Goal: Complete application form: Complete application form

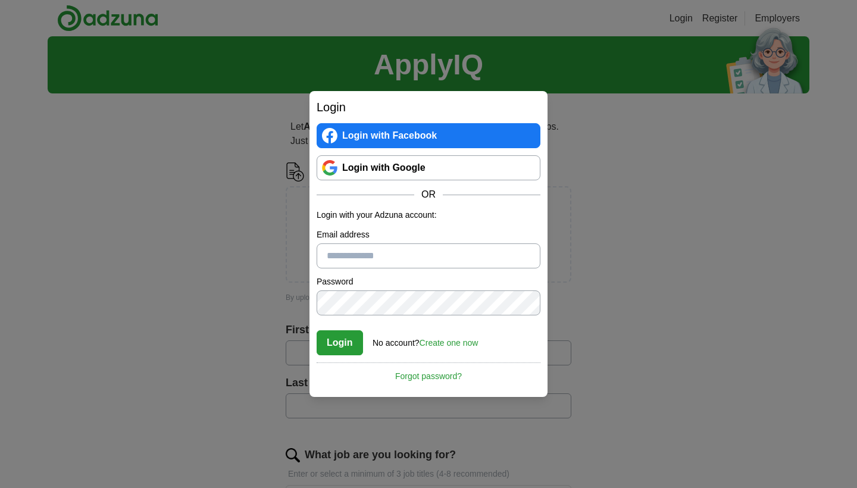
click at [452, 347] on link "Create one now" at bounding box center [448, 343] width 59 height 10
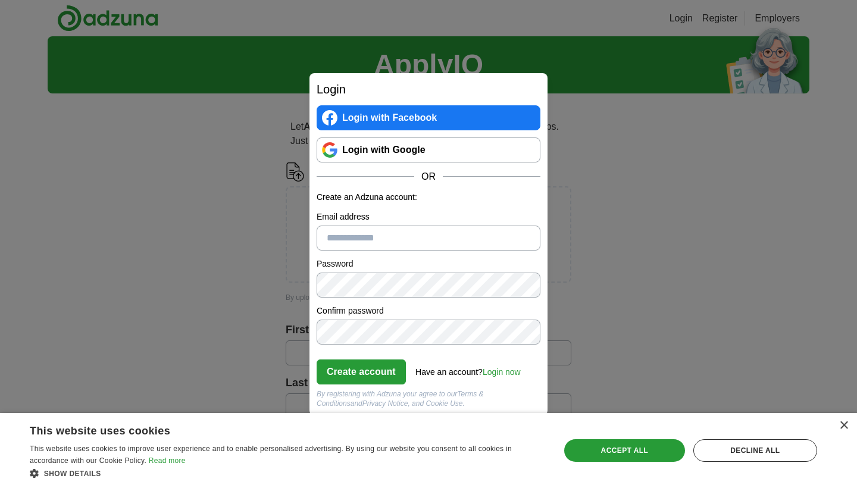
click at [352, 233] on input "Email address" at bounding box center [429, 238] width 224 height 25
type input "*"
type input "**********"
click at [370, 257] on form "**********" at bounding box center [429, 299] width 224 height 217
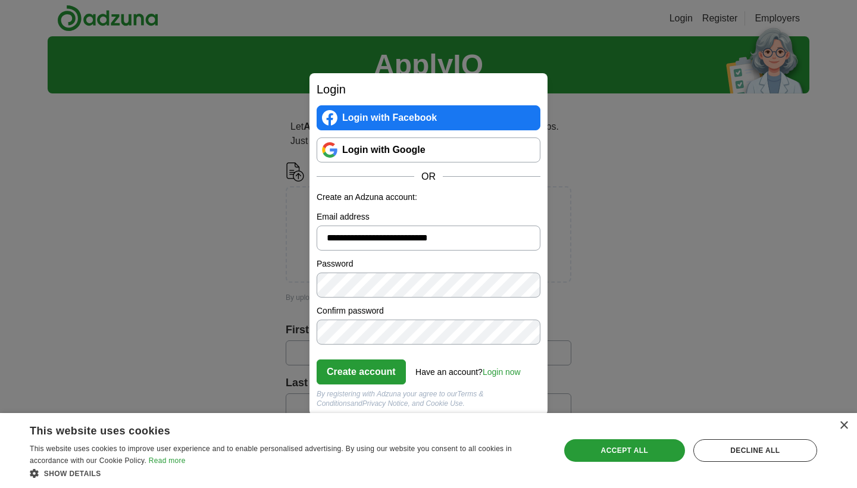
click at [354, 373] on button "Create account" at bounding box center [361, 371] width 89 height 25
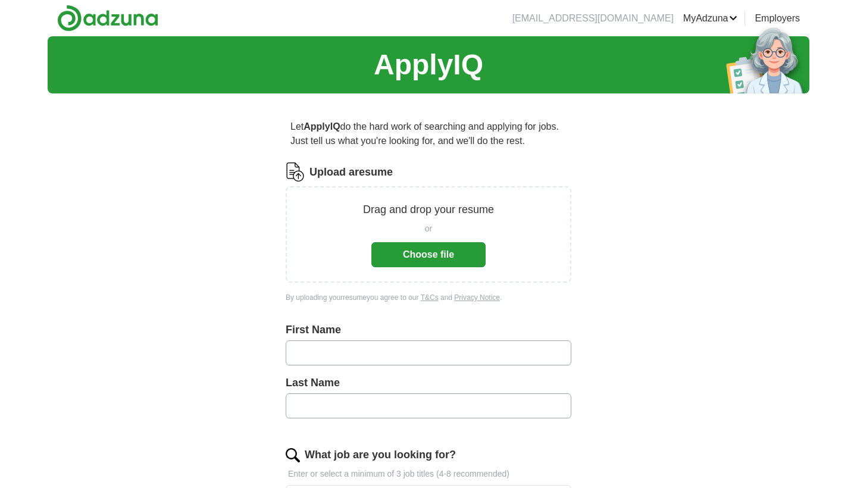
click at [426, 253] on button "Choose file" at bounding box center [428, 254] width 114 height 25
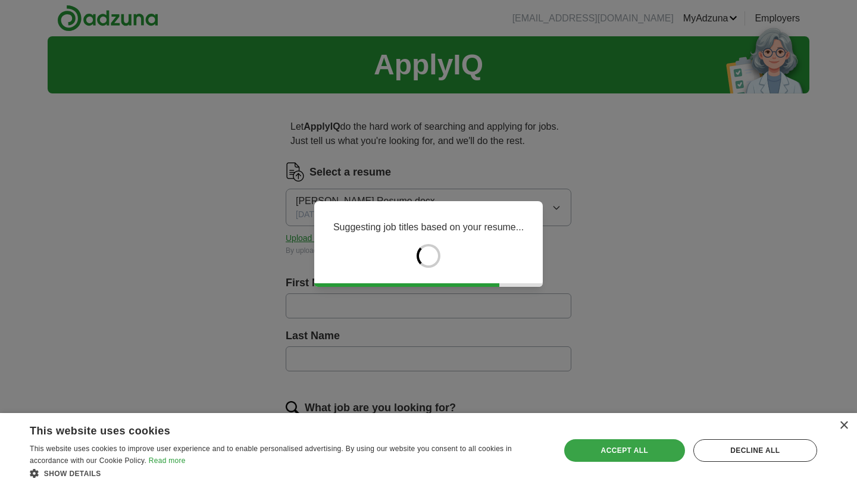
click at [643, 452] on div "Accept all" at bounding box center [624, 450] width 121 height 23
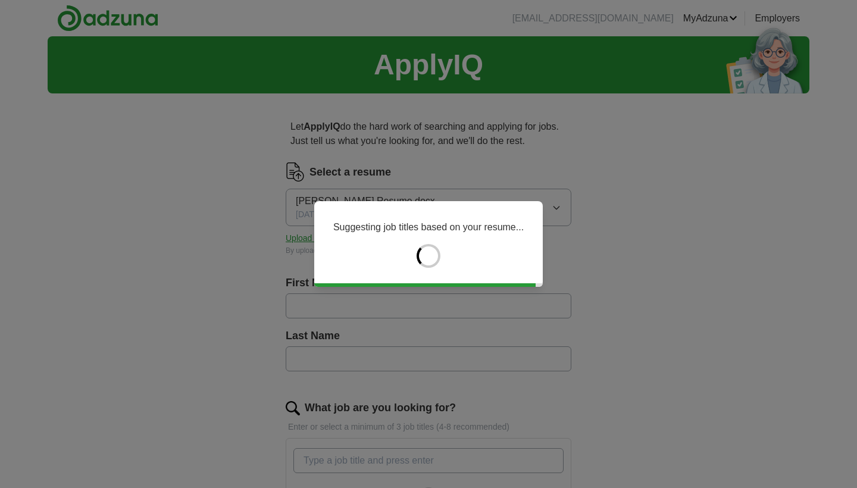
type input "*********"
type input "******"
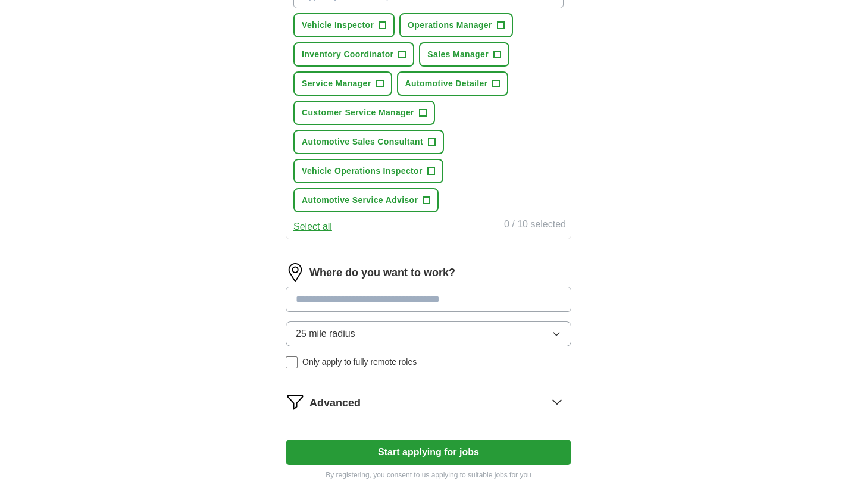
scroll to position [502, 0]
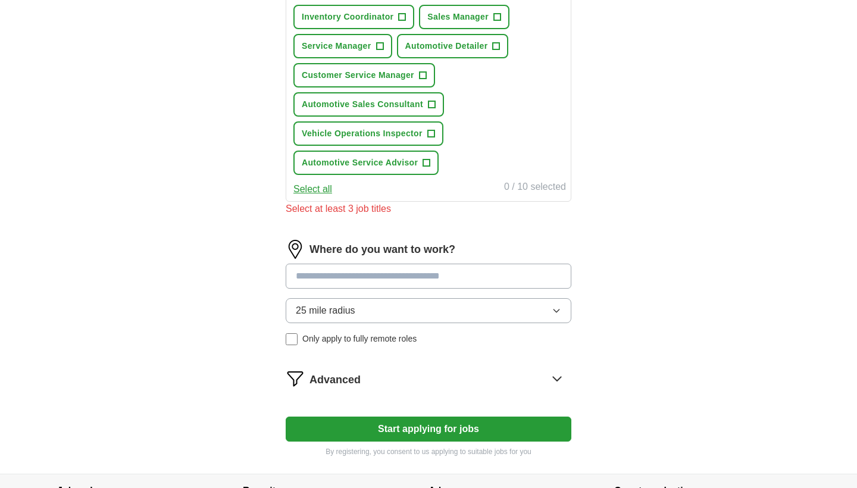
click at [315, 301] on button "25 mile radius" at bounding box center [429, 310] width 286 height 25
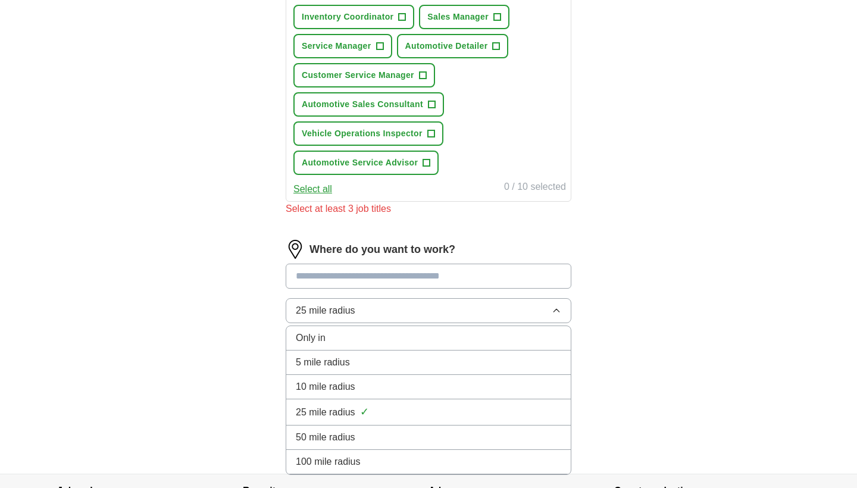
click at [305, 390] on span "10 mile radius" at bounding box center [326, 387] width 60 height 14
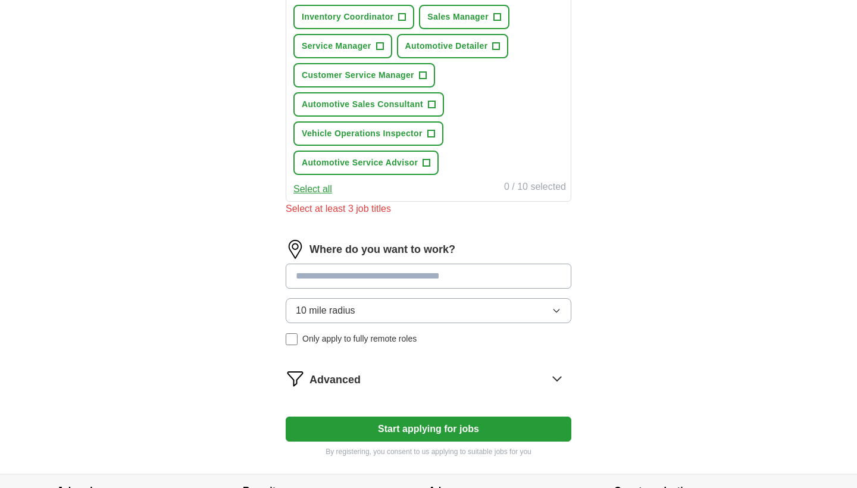
click at [351, 270] on input at bounding box center [429, 276] width 286 height 25
type input "*"
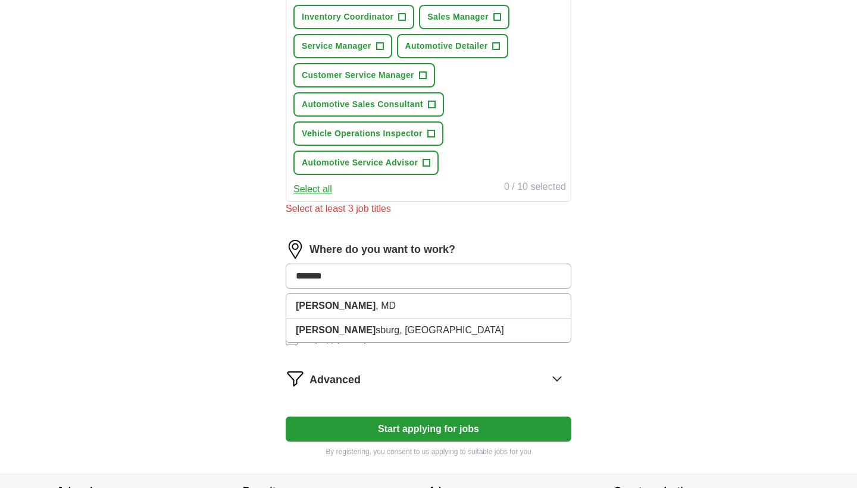
type input "********"
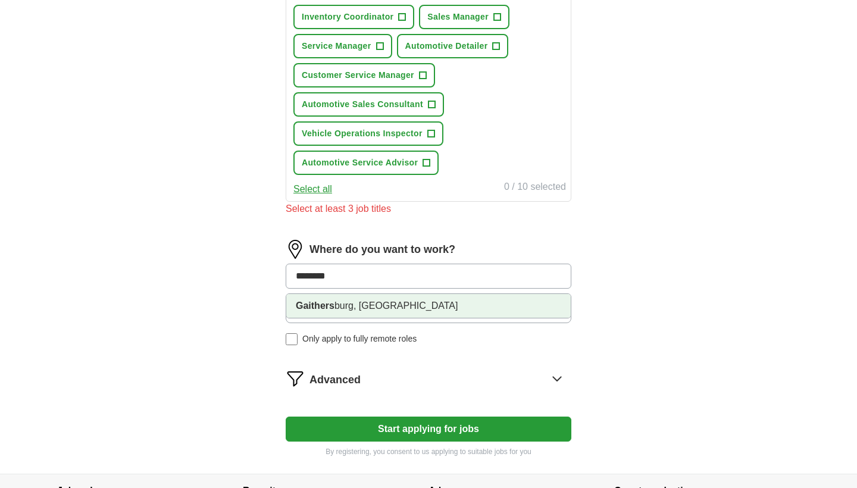
click at [327, 312] on li "Gaithers burg, [GEOGRAPHIC_DATA]" at bounding box center [428, 306] width 284 height 24
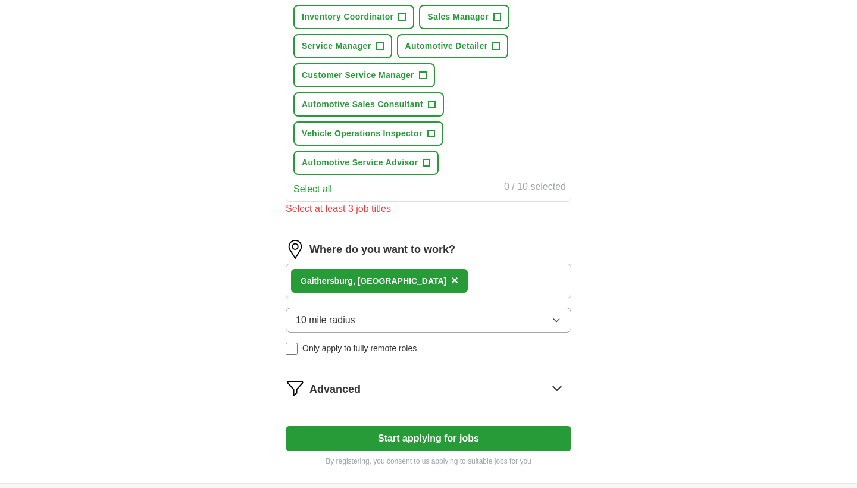
click at [335, 318] on span "10 mile radius" at bounding box center [326, 320] width 60 height 14
click at [261, 367] on div "Let ApplyIQ do the hard work of searching and applying for jobs. Just tell us w…" at bounding box center [428, 42] width 381 height 882
click at [312, 398] on form "Select a resume [PERSON_NAME] Resume.docx [DATE] 19:52 Upload a different resum…" at bounding box center [429, 63] width 286 height 806
click at [315, 393] on span "Advanced" at bounding box center [334, 389] width 51 height 16
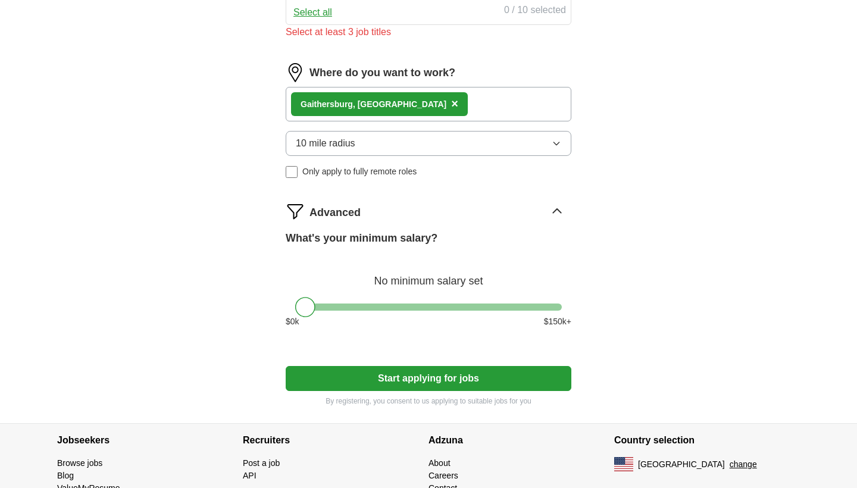
scroll to position [704, 0]
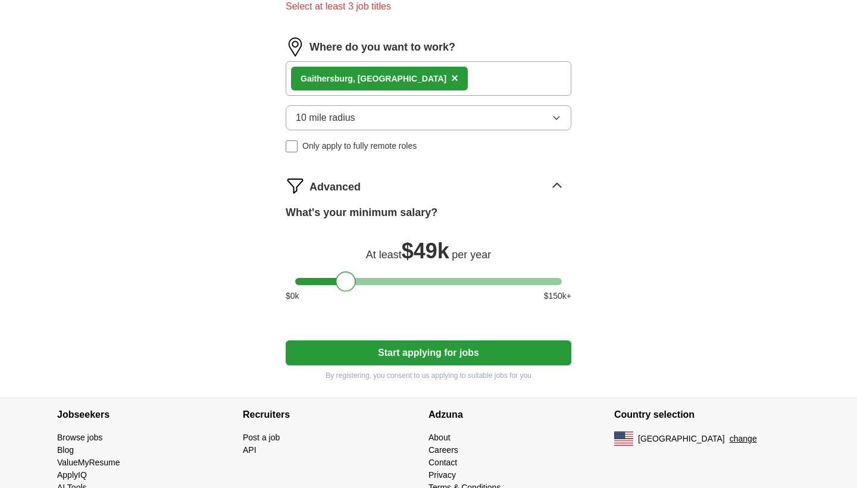
drag, startPoint x: 308, startPoint y: 281, endPoint x: 349, endPoint y: 282, distance: 41.1
click at [349, 282] on div at bounding box center [346, 281] width 20 height 20
click at [348, 277] on div at bounding box center [344, 281] width 20 height 20
click at [348, 355] on button "Start applying for jobs" at bounding box center [429, 352] width 286 height 25
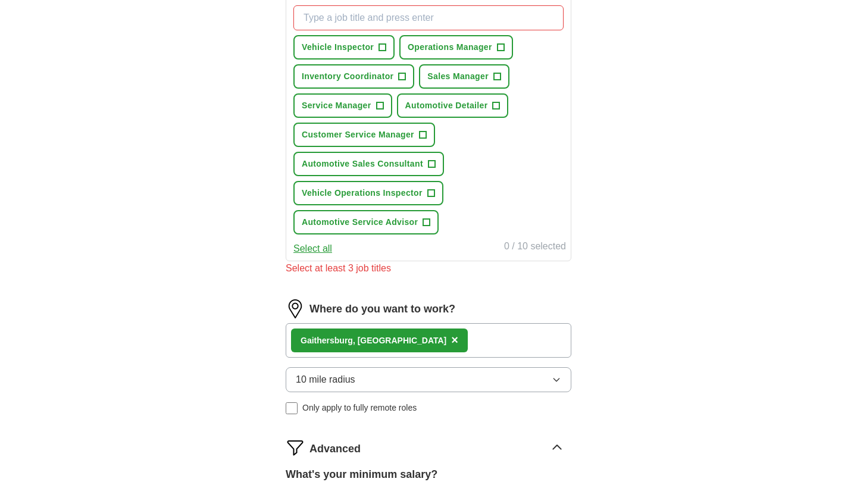
scroll to position [379, 0]
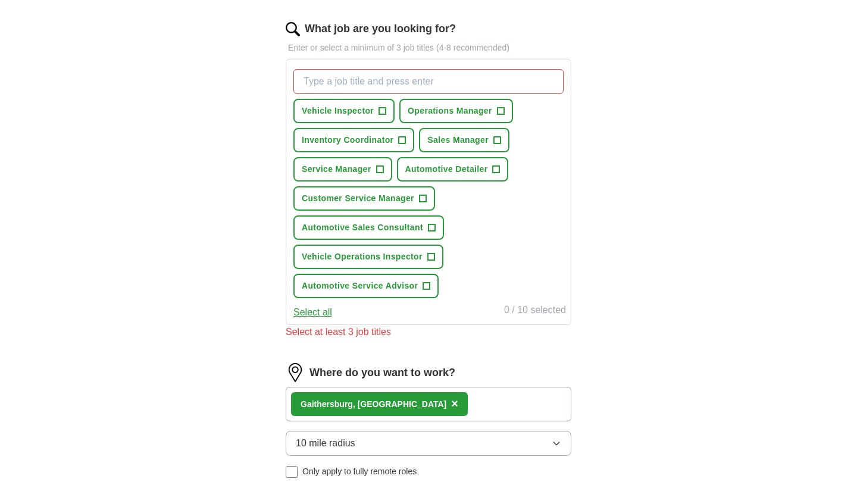
click at [362, 227] on span "Automotive Sales Consultant" at bounding box center [362, 227] width 121 height 12
click at [371, 134] on span "Inventory Coordinator" at bounding box center [348, 140] width 92 height 12
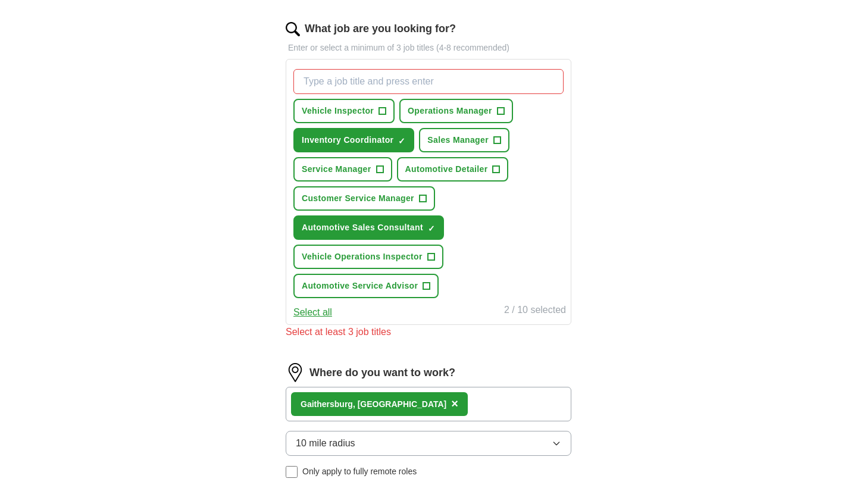
click at [459, 82] on input "What job are you looking for?" at bounding box center [428, 81] width 270 height 25
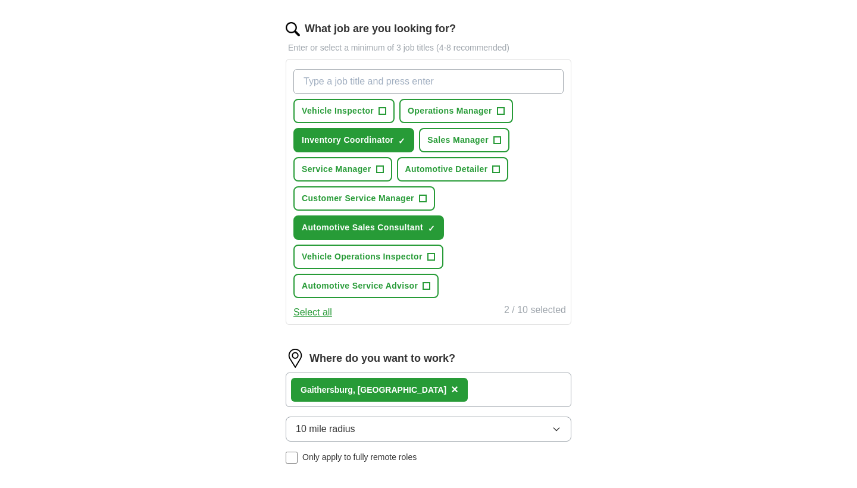
click at [385, 201] on span "Customer Service Manager" at bounding box center [358, 198] width 112 height 12
click at [397, 79] on input "What job are you looking for?" at bounding box center [428, 81] width 270 height 25
type input "c"
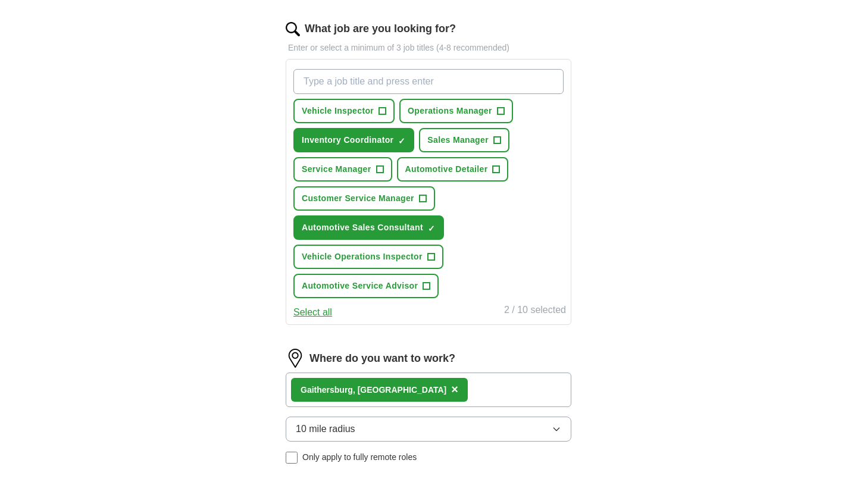
click at [341, 198] on span "Customer Service Manager" at bounding box center [358, 198] width 112 height 12
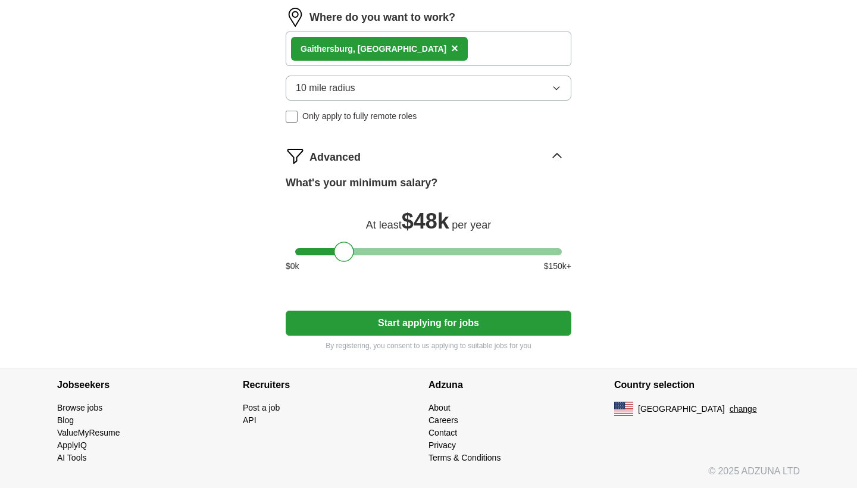
scroll to position [720, 0]
click at [333, 317] on button "Start applying for jobs" at bounding box center [429, 323] width 286 height 25
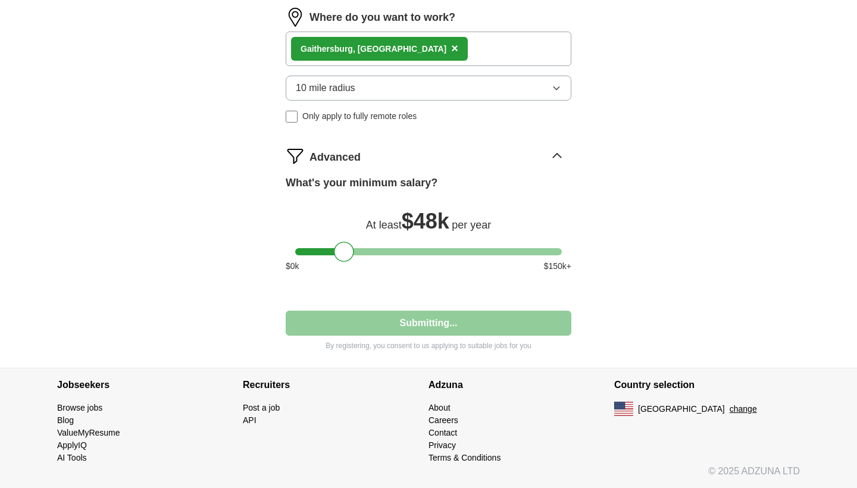
select select "**"
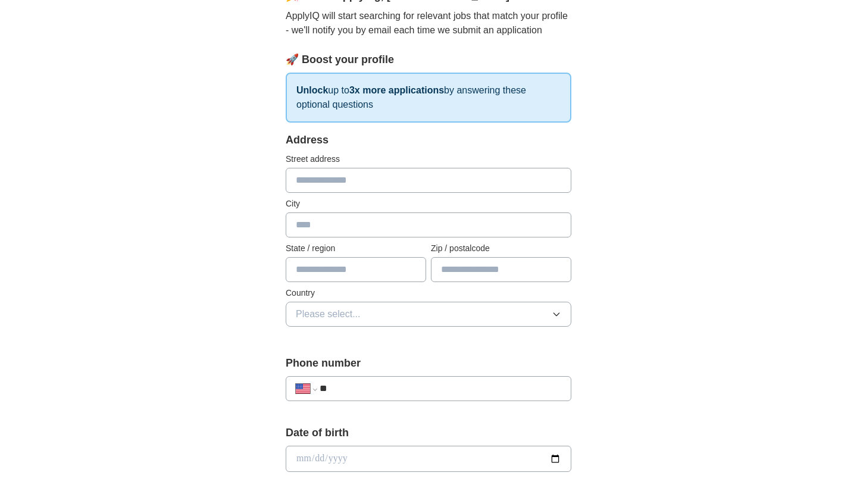
scroll to position [0, 0]
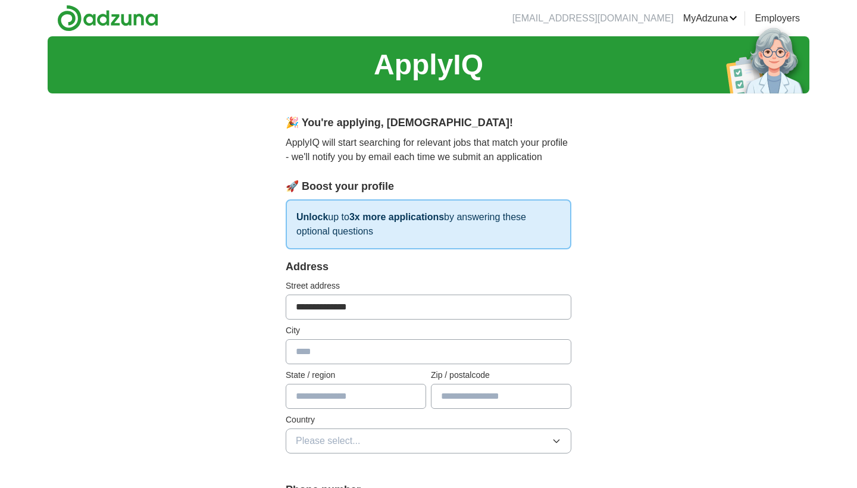
type input "**********"
type input "*"
type input "**"
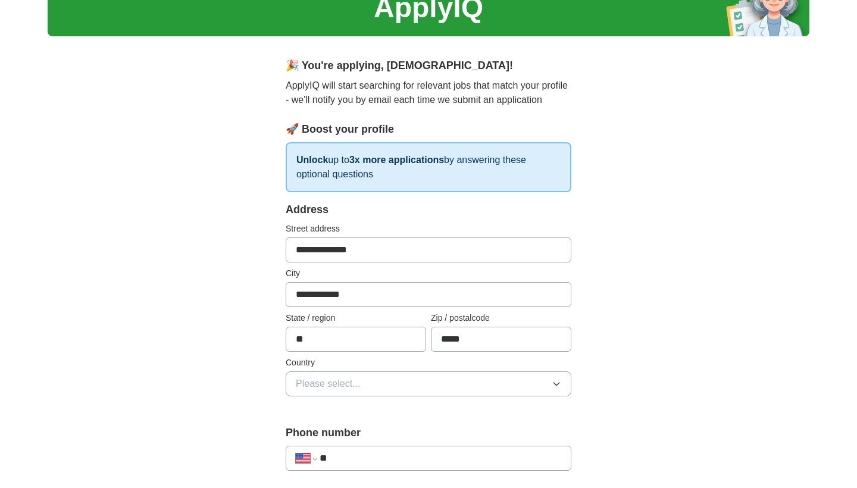
scroll to position [58, 0]
type input "*****"
click at [306, 383] on span "Please select..." at bounding box center [328, 383] width 65 height 14
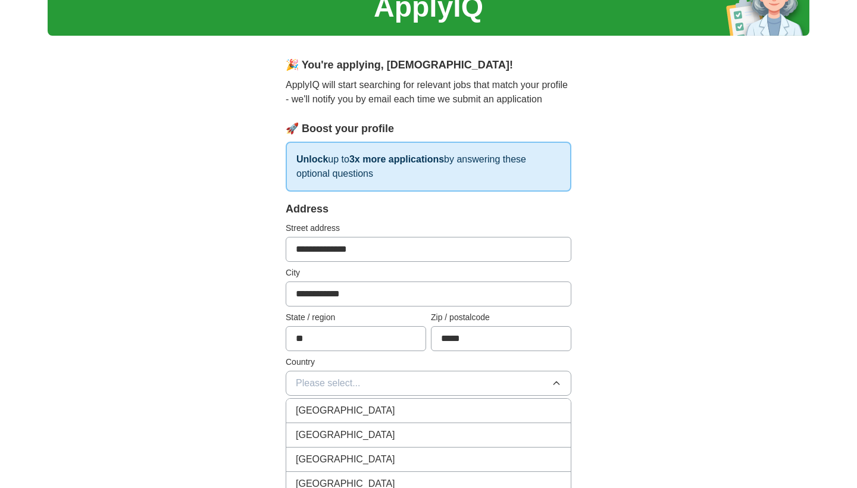
click at [305, 437] on span "[GEOGRAPHIC_DATA]" at bounding box center [345, 435] width 99 height 14
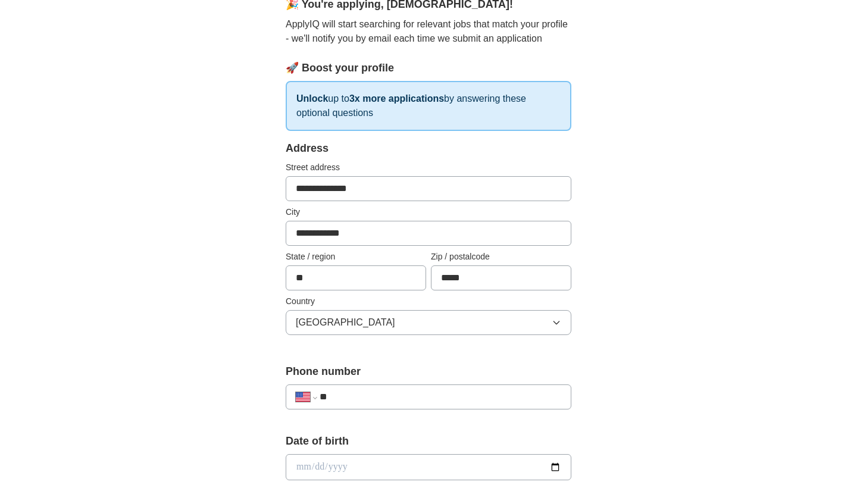
scroll to position [177, 0]
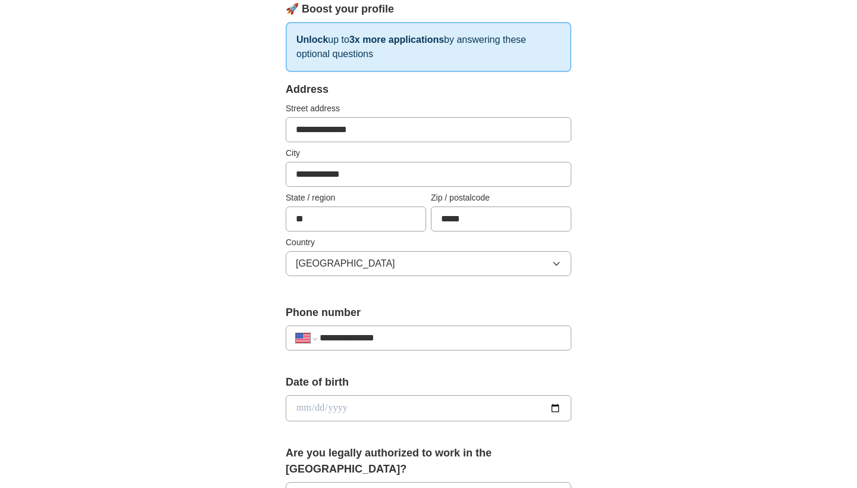
type input "**********"
click at [298, 408] on input "date" at bounding box center [429, 408] width 286 height 26
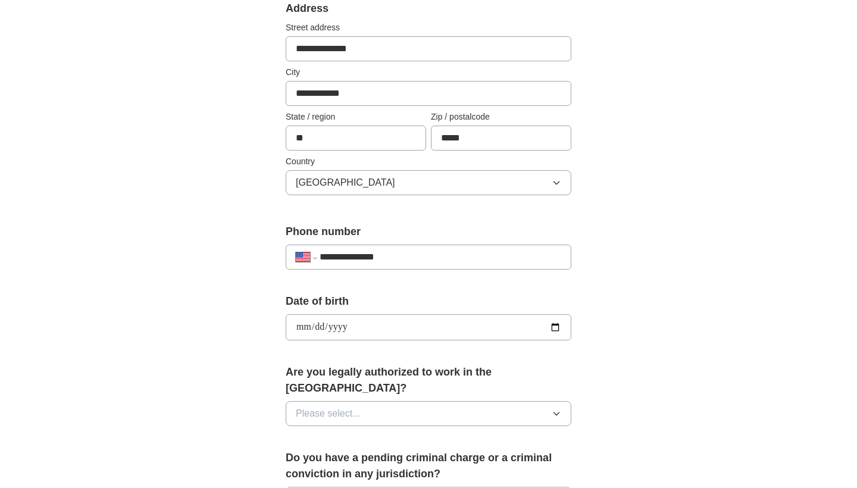
scroll to position [349, 0]
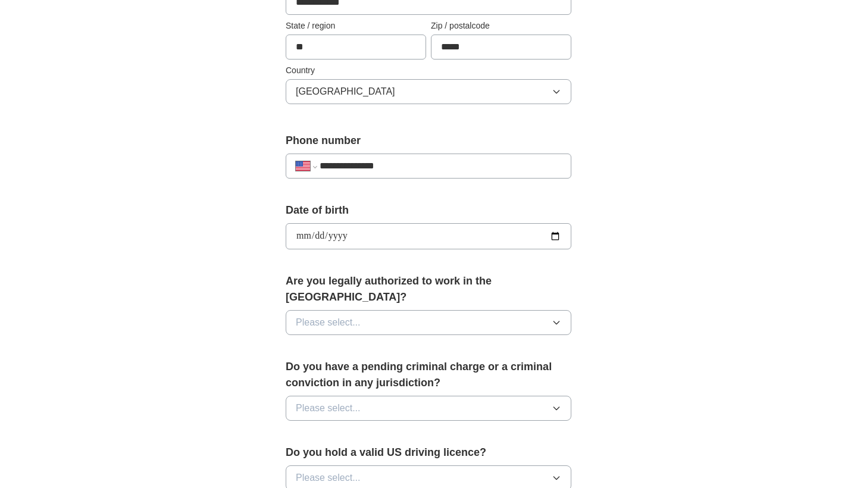
type input "**********"
click at [318, 315] on span "Please select..." at bounding box center [328, 322] width 65 height 14
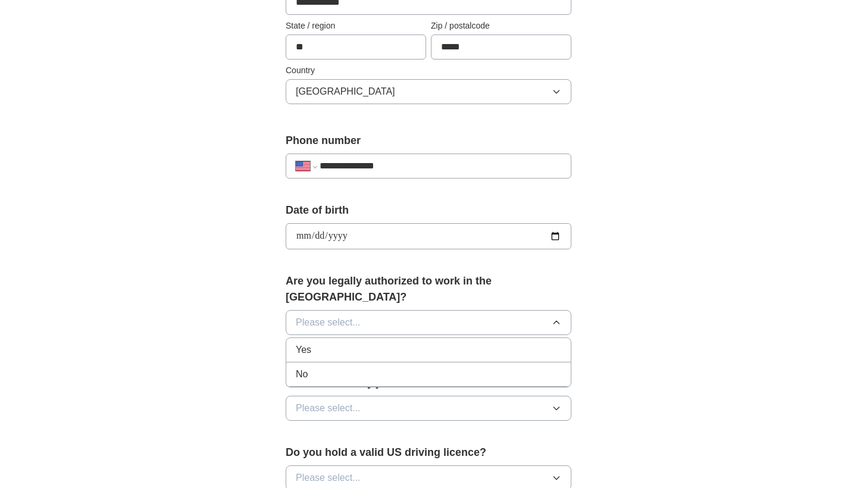
click at [308, 343] on span "Yes" at bounding box center [303, 350] width 15 height 14
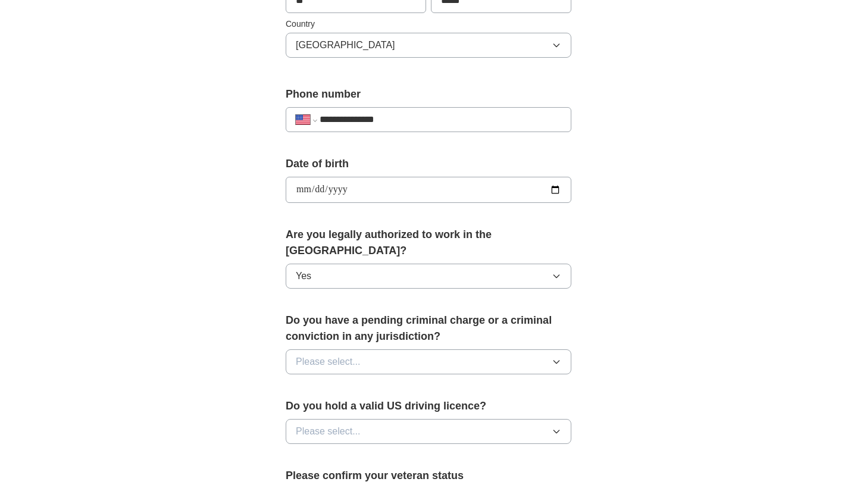
scroll to position [422, 0]
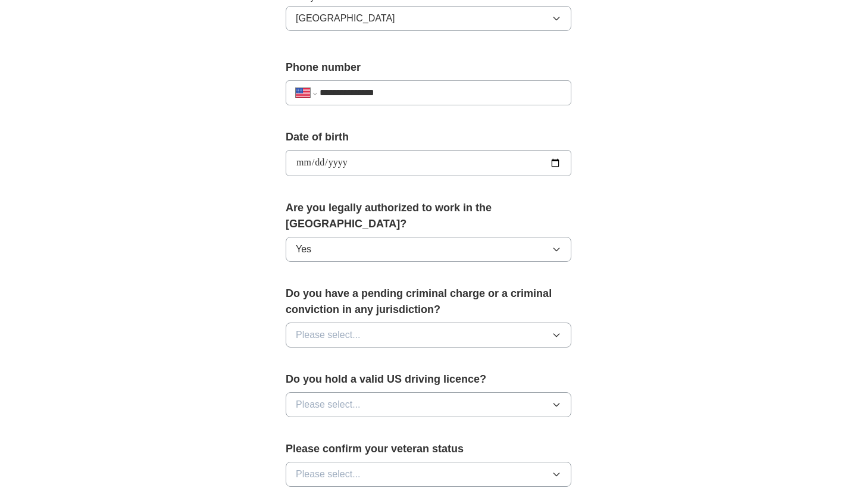
click at [331, 328] on span "Please select..." at bounding box center [328, 335] width 65 height 14
click at [312, 380] on div "No" at bounding box center [428, 387] width 265 height 14
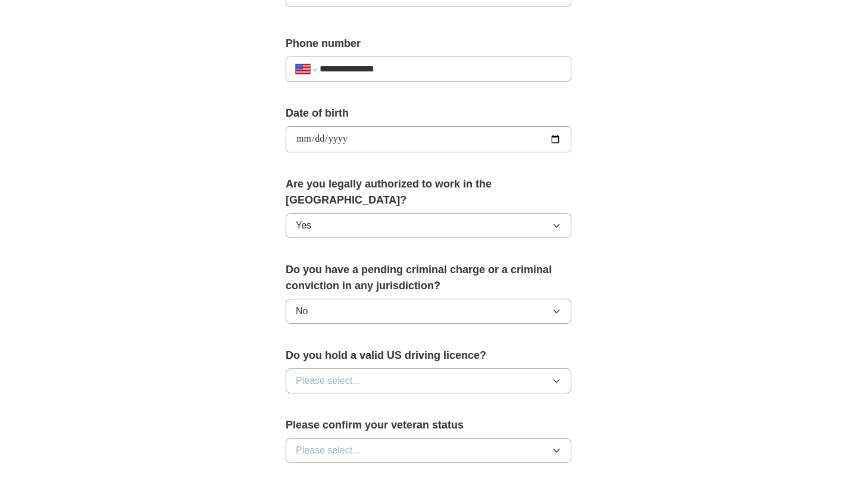
scroll to position [450, 0]
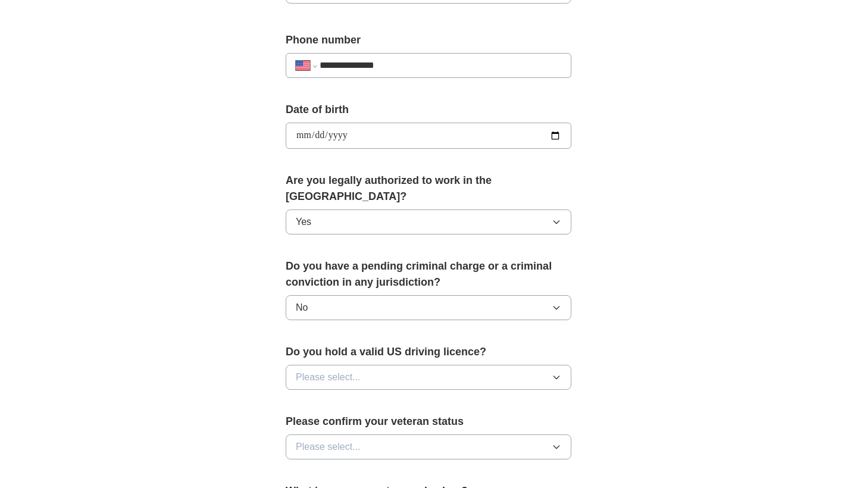
click at [318, 370] on span "Please select..." at bounding box center [328, 377] width 65 height 14
click at [311, 397] on div "Yes" at bounding box center [428, 404] width 265 height 14
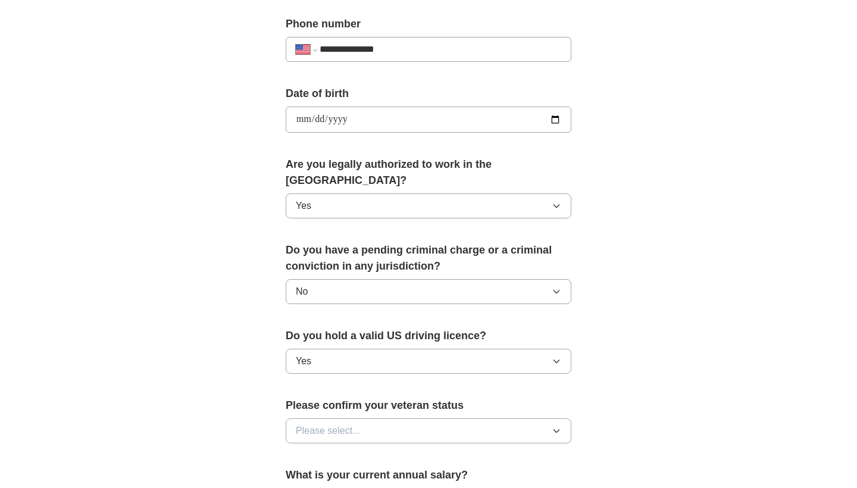
scroll to position [480, 0]
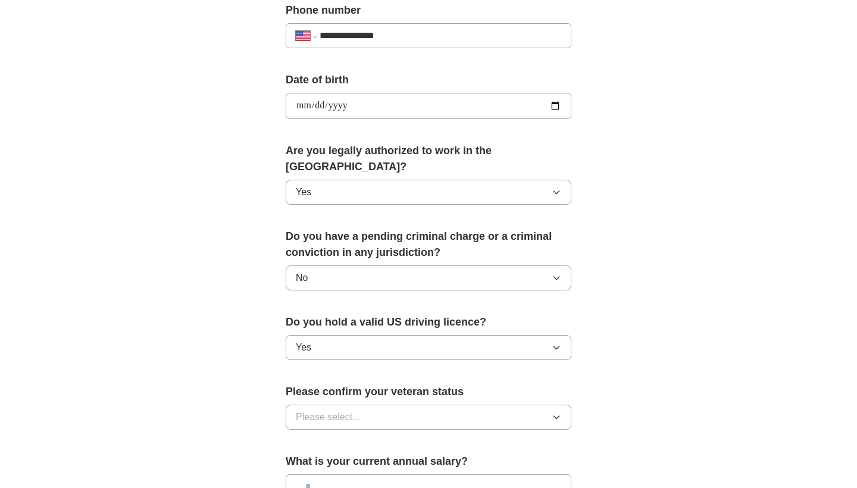
click at [314, 389] on div "Please confirm your veteran status Please select..." at bounding box center [429, 411] width 286 height 55
click at [311, 410] on span "Please select..." at bounding box center [328, 417] width 65 height 14
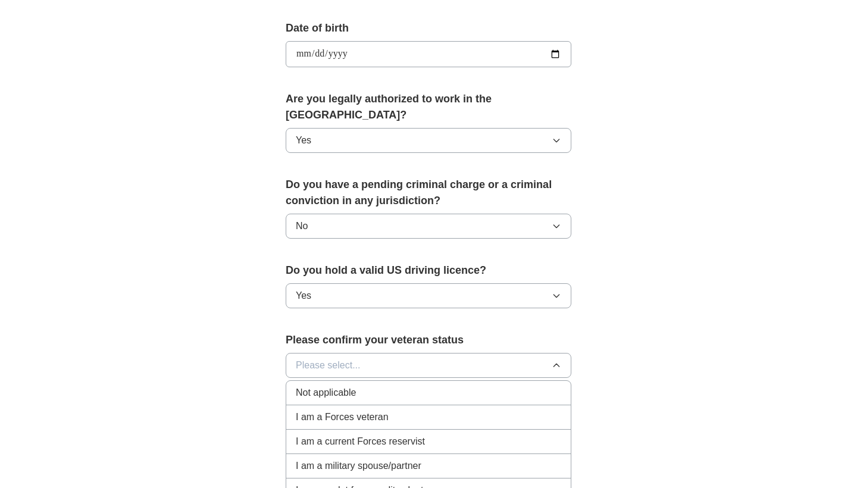
scroll to position [562, 0]
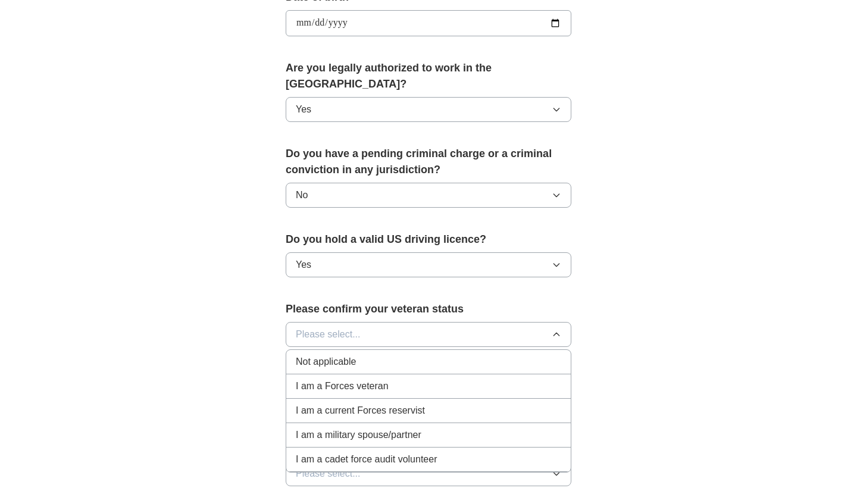
click at [310, 355] on span "Not applicable" at bounding box center [326, 362] width 60 height 14
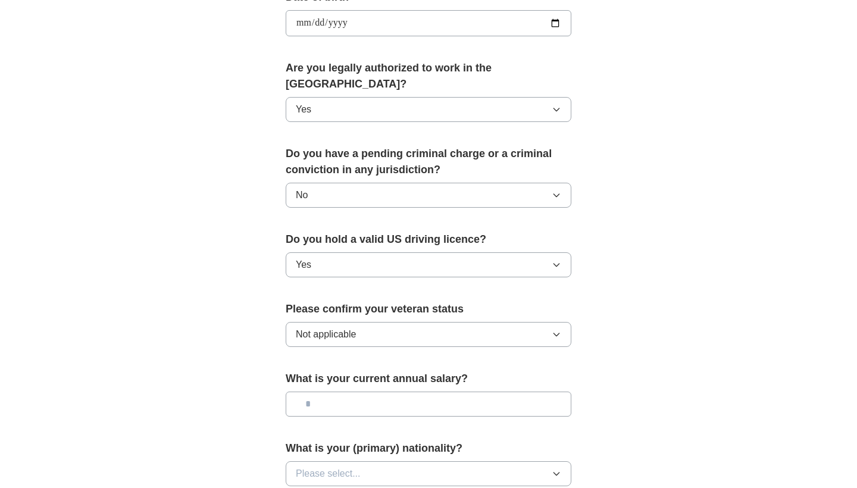
click at [306, 392] on input "text" at bounding box center [429, 404] width 286 height 25
click at [320, 392] on input "text" at bounding box center [429, 404] width 286 height 25
type input "*******"
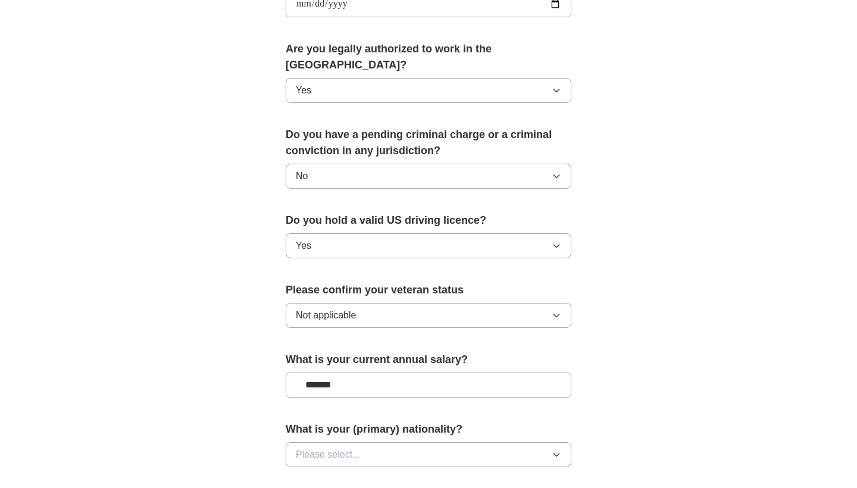
scroll to position [600, 0]
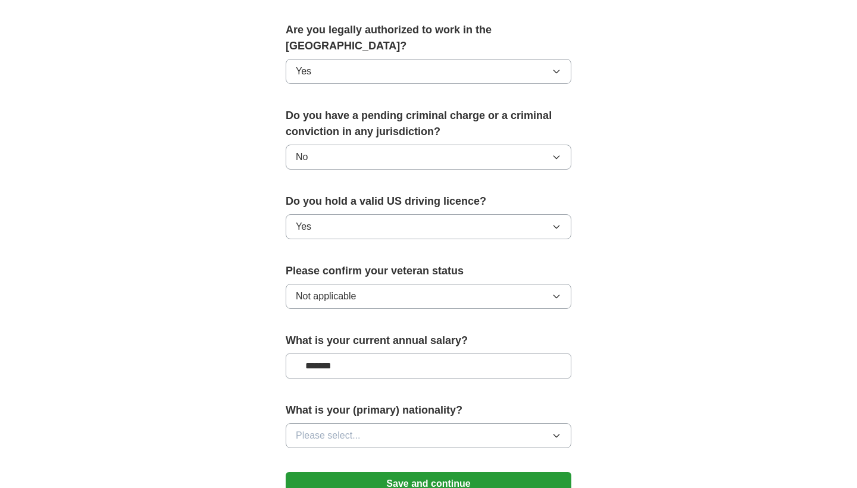
click at [321, 428] on span "Please select..." at bounding box center [328, 435] width 65 height 14
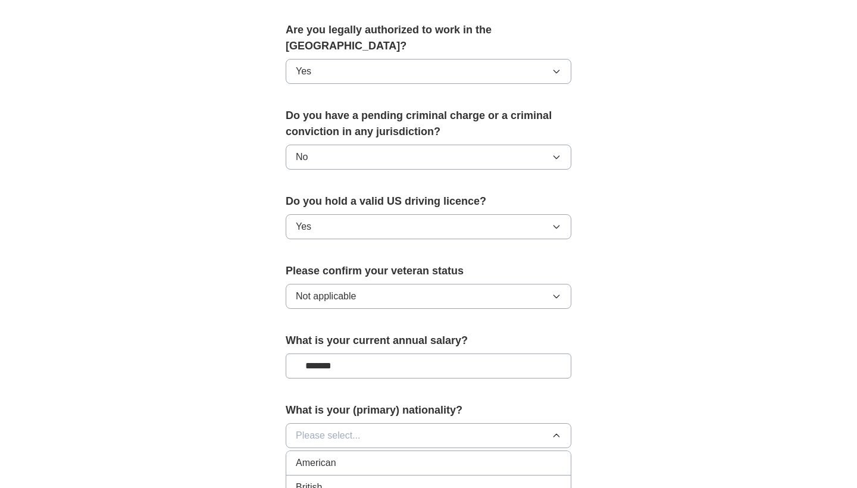
scroll to position [0, 0]
click at [317, 456] on span "American" at bounding box center [316, 463] width 40 height 14
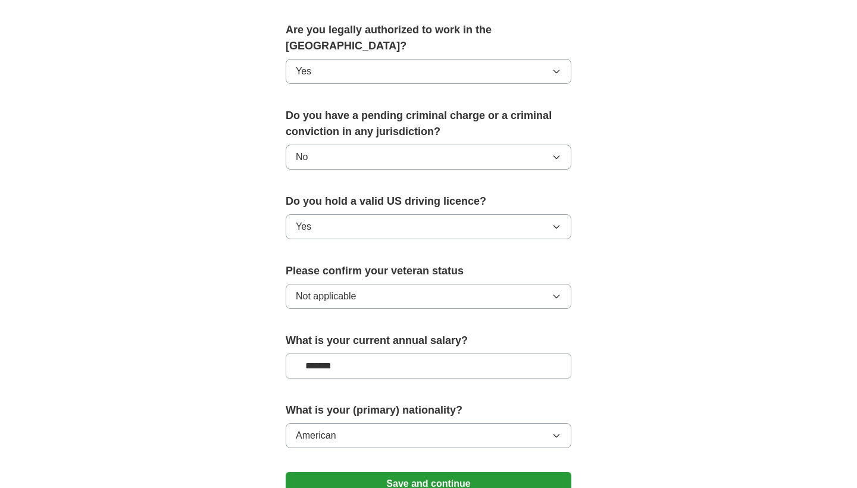
scroll to position [616, 0]
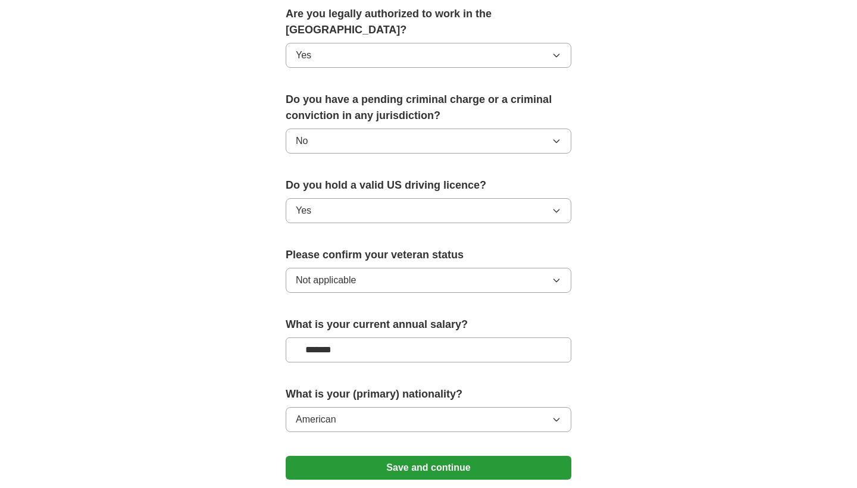
click at [316, 456] on button "Save and continue" at bounding box center [429, 468] width 286 height 24
